Goal: Check status: Check status

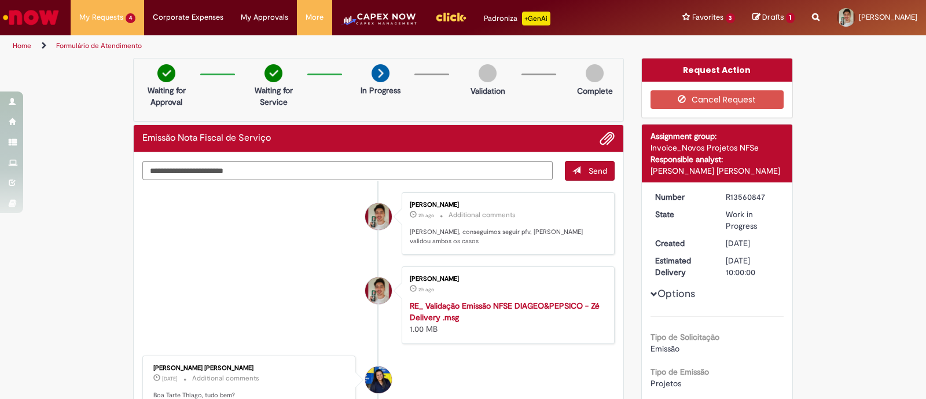
click at [286, 241] on li "Thiago Henrique De Oliveira 2h ago 2 hours ago Additional comments Oi Ana, cons…" at bounding box center [378, 223] width 472 height 63
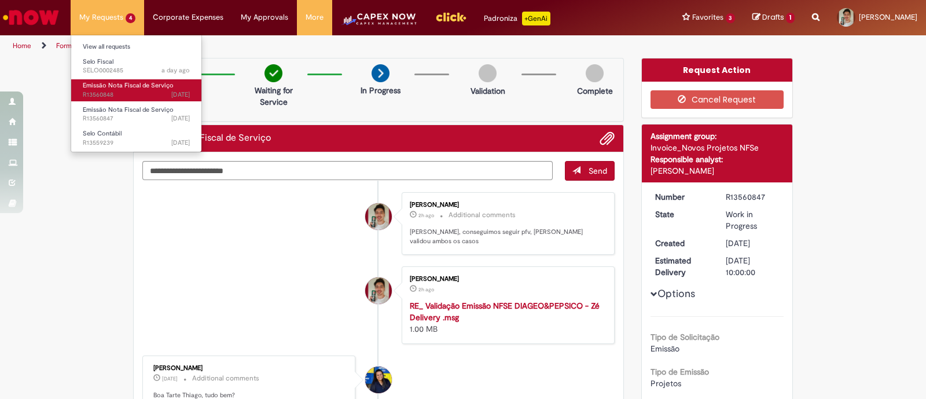
click at [100, 83] on span "Emissão Nota Fiscal de Serviço" at bounding box center [128, 85] width 91 height 9
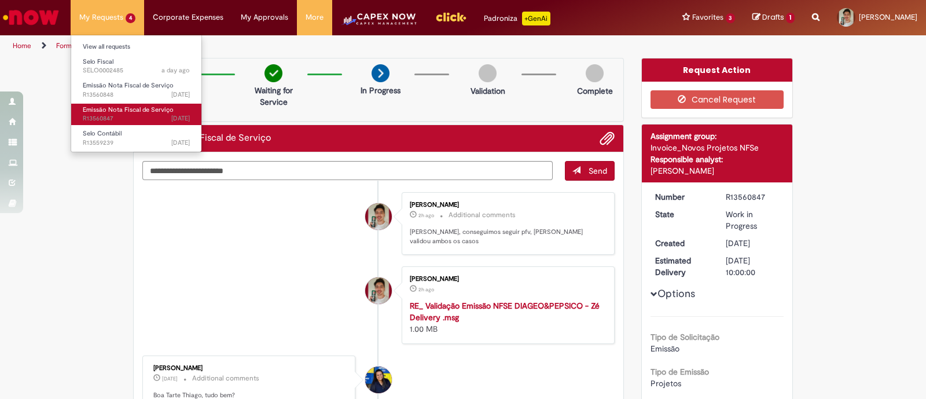
click at [122, 112] on span "Emissão Nota Fiscal de Serviço" at bounding box center [128, 109] width 91 height 9
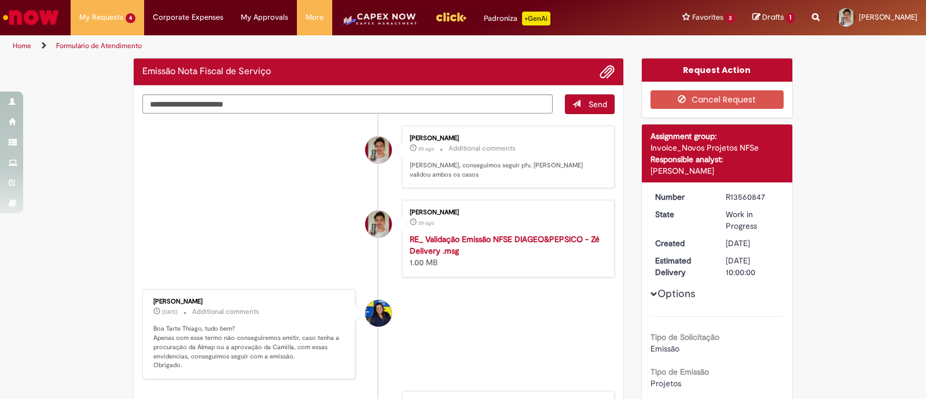
click at [328, 254] on li "Thiago Henrique De Oliveira 2h ago 2 hours ago RE_ Validação Emissão NFSE DIAGE…" at bounding box center [378, 239] width 472 height 78
